Goal: Navigation & Orientation: Understand site structure

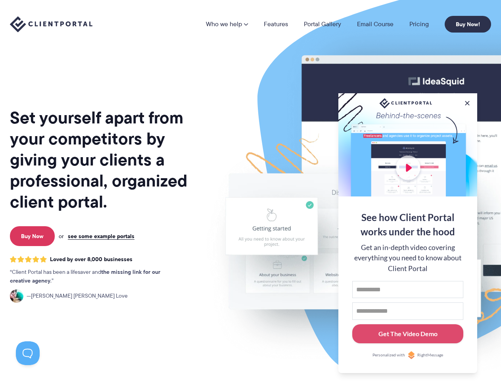
click at [250, 190] on img at bounding box center [414, 196] width 445 height 380
click at [227, 24] on link "Who we help" at bounding box center [227, 24] width 42 height 6
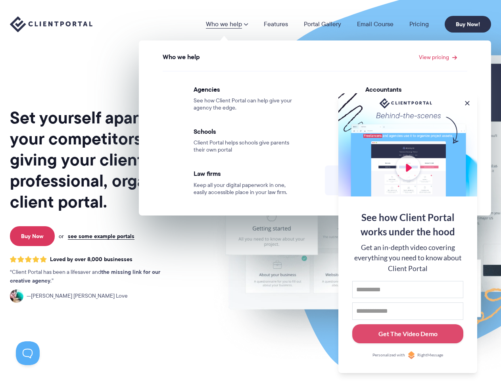
click at [467, 102] on button at bounding box center [467, 103] width 8 height 8
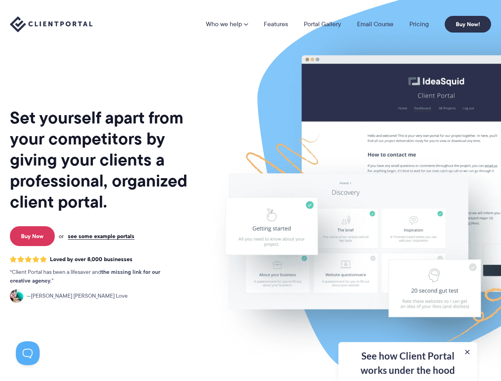
click at [408, 232] on img at bounding box center [414, 196] width 445 height 380
click at [28, 353] on button at bounding box center [28, 353] width 24 height 24
